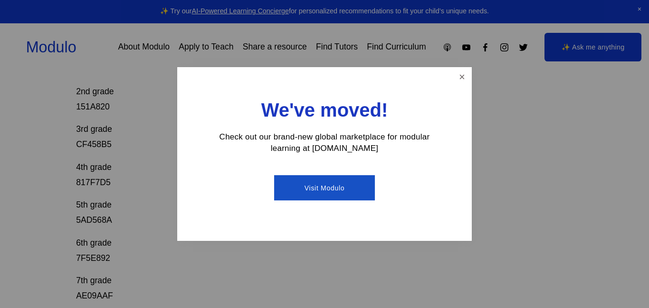
scroll to position [231, 0]
click at [465, 78] on link "Close" at bounding box center [462, 76] width 17 height 17
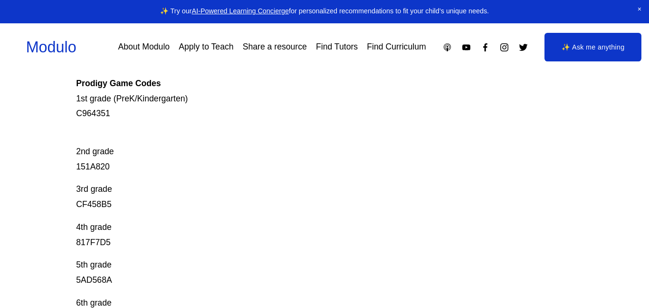
scroll to position [167, 0]
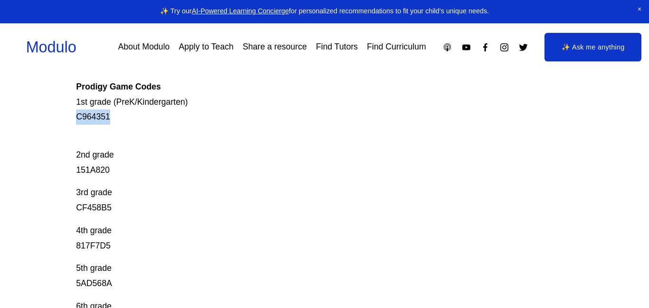
drag, startPoint x: 73, startPoint y: 116, endPoint x: 113, endPoint y: 119, distance: 40.0
click at [113, 119] on div "Prodigy Game Codes Prodigy is our go-to mastery- based tool to give kids lots o…" at bounding box center [324, 233] width 649 height 573
copy p "C964351"
drag, startPoint x: 73, startPoint y: 172, endPoint x: 111, endPoint y: 170, distance: 38.1
click at [111, 170] on div "Prodigy Game Codes Prodigy is our go-to mastery- based tool to give kids lots o…" at bounding box center [324, 233] width 649 height 573
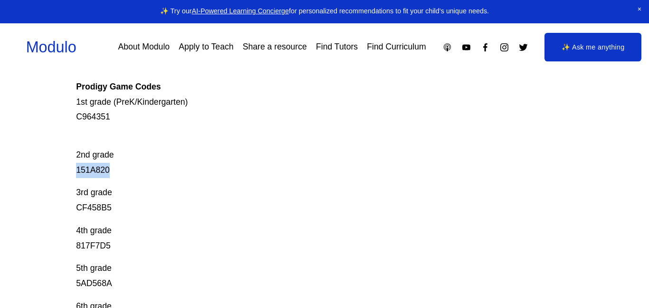
copy p "151A820"
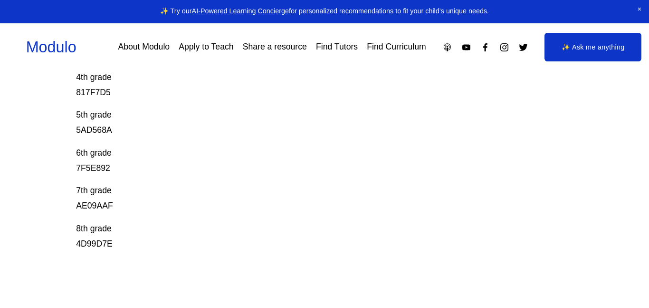
scroll to position [319, 0]
drag, startPoint x: 75, startPoint y: 91, endPoint x: 113, endPoint y: 90, distance: 38.0
click at [113, 90] on div "Prodigy Game Codes Prodigy is our go-to mastery- based tool to give kids lots o…" at bounding box center [324, 81] width 649 height 573
copy p "817F7D5"
drag, startPoint x: 72, startPoint y: 242, endPoint x: 113, endPoint y: 245, distance: 41.1
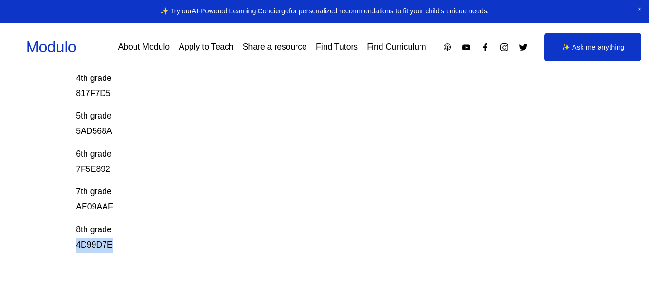
click at [113, 245] on div "Prodigy Game Codes Prodigy is our go-to mastery- based tool to give kids lots o…" at bounding box center [324, 81] width 649 height 573
copy p "4D99D7E"
